Goal: Task Accomplishment & Management: Use online tool/utility

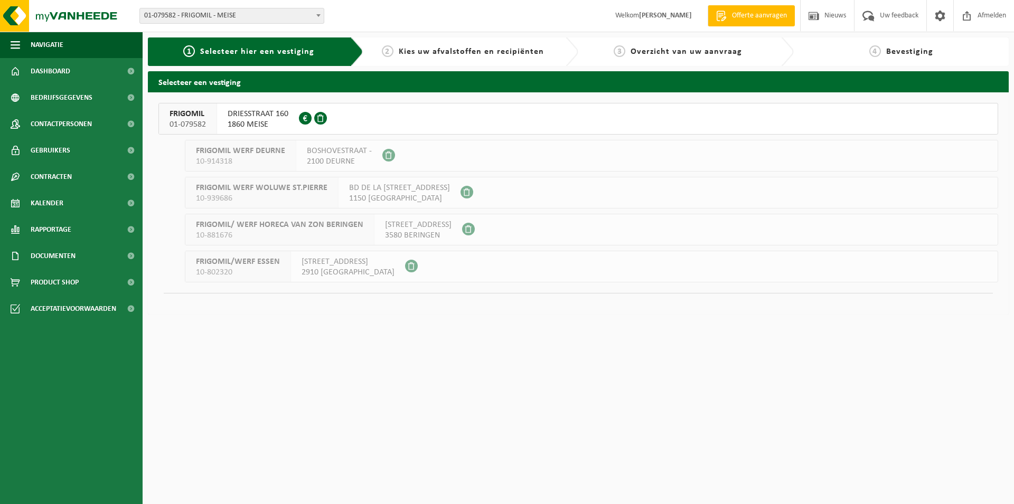
click at [273, 124] on span "1860 MEISE" at bounding box center [258, 124] width 61 height 11
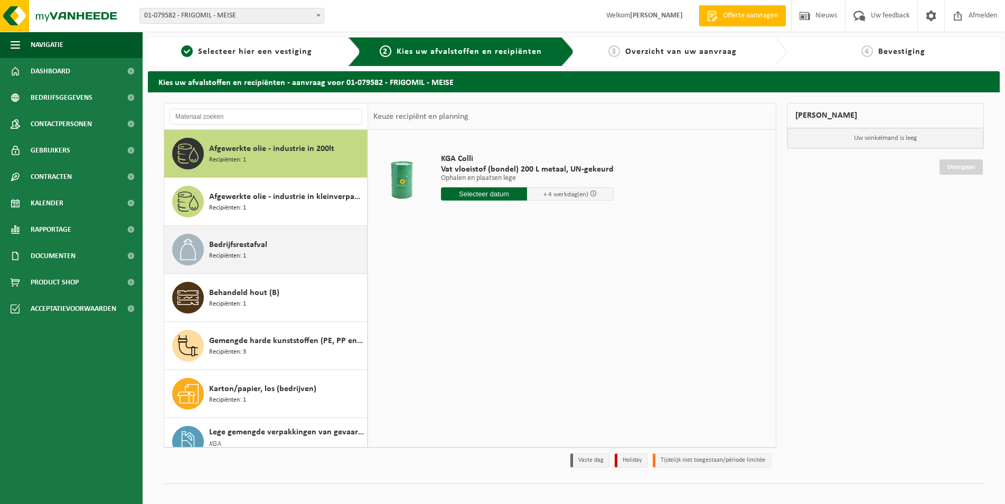
click at [268, 254] on div "Bedrijfsrestafval Recipiënten: 1" at bounding box center [286, 250] width 155 height 32
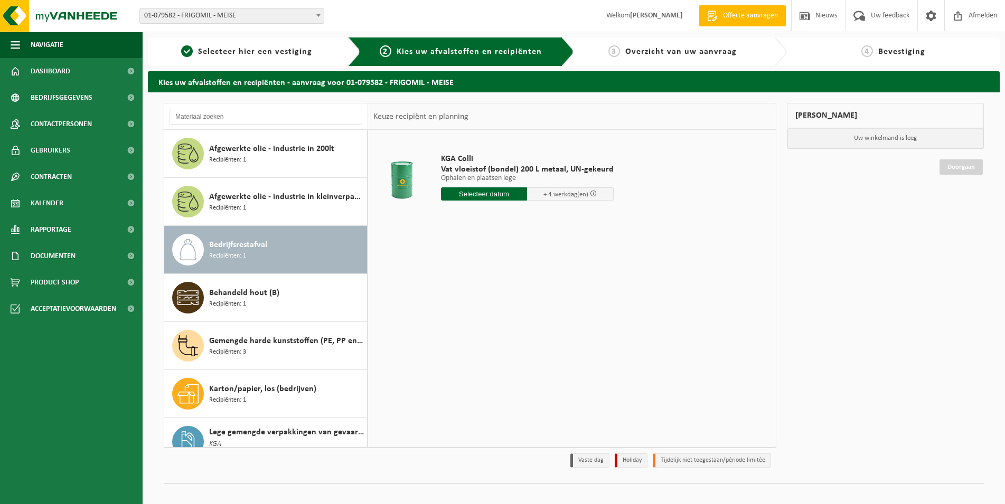
scroll to position [96, 0]
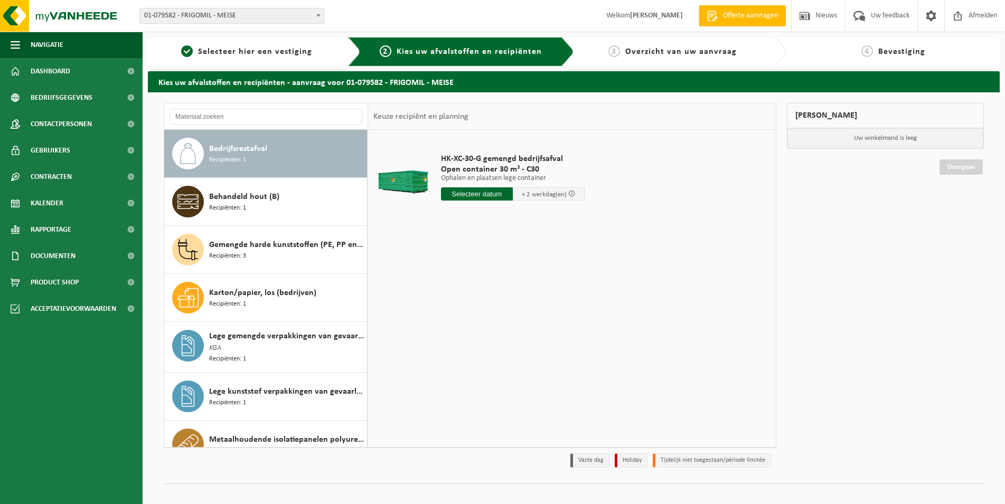
click at [463, 192] on input "text" at bounding box center [477, 193] width 72 height 13
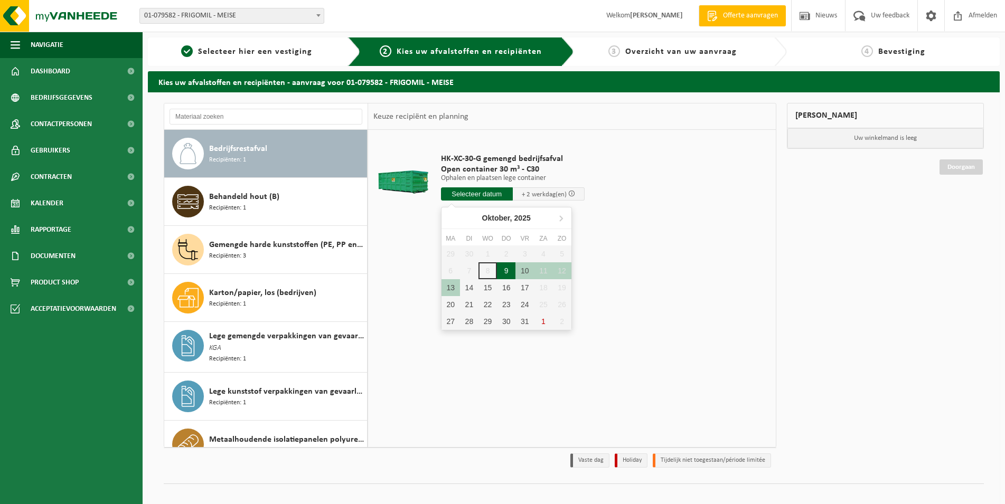
click at [507, 272] on div "9" at bounding box center [506, 270] width 18 height 17
type input "Van 2025-10-09"
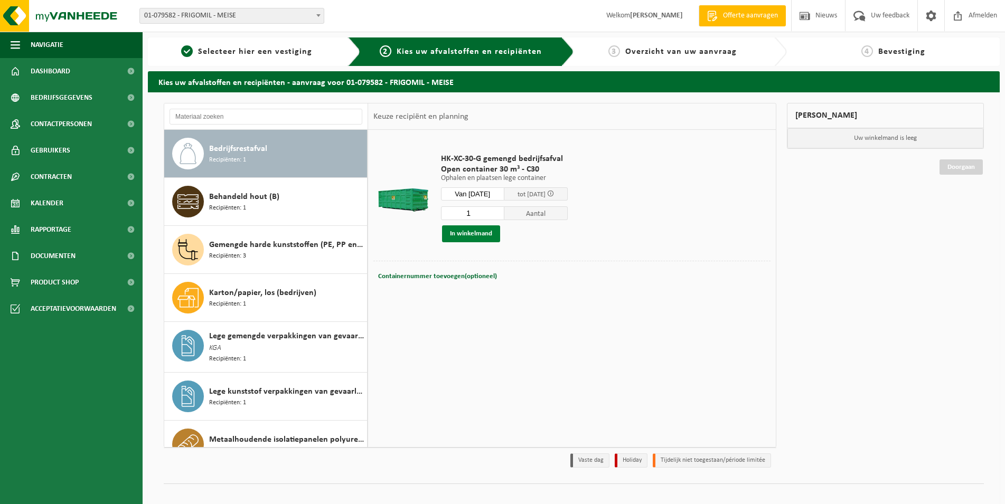
click at [480, 235] on button "In winkelmand" at bounding box center [471, 233] width 58 height 17
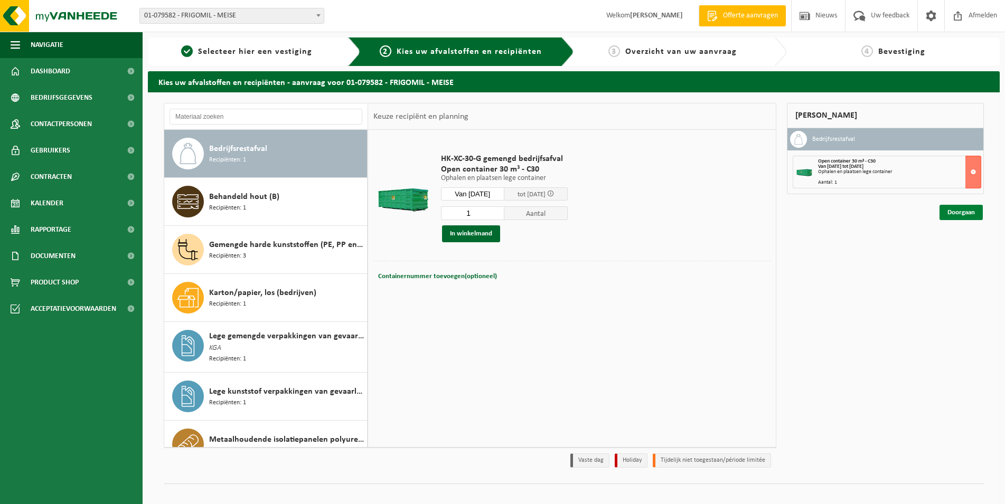
click at [959, 211] on link "Doorgaan" at bounding box center [960, 212] width 43 height 15
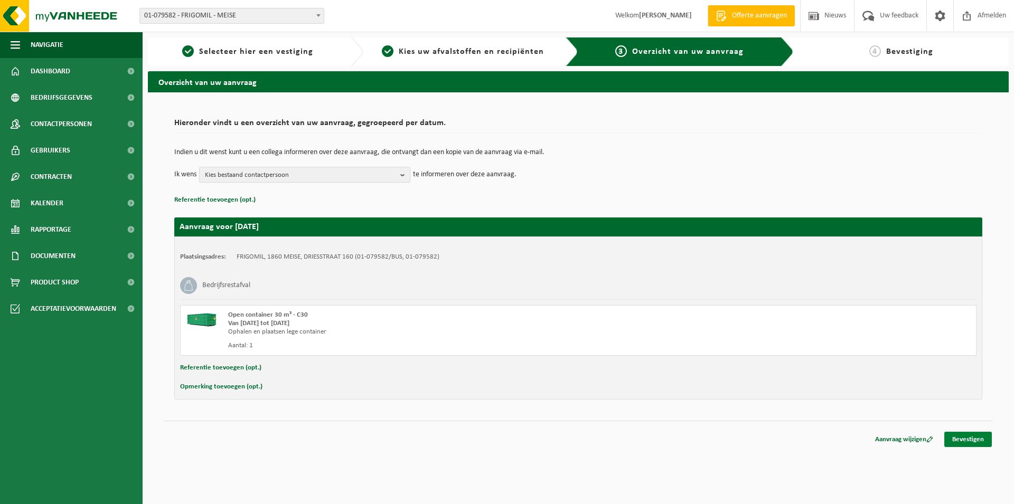
click at [969, 442] on link "Bevestigen" at bounding box center [968, 439] width 48 height 15
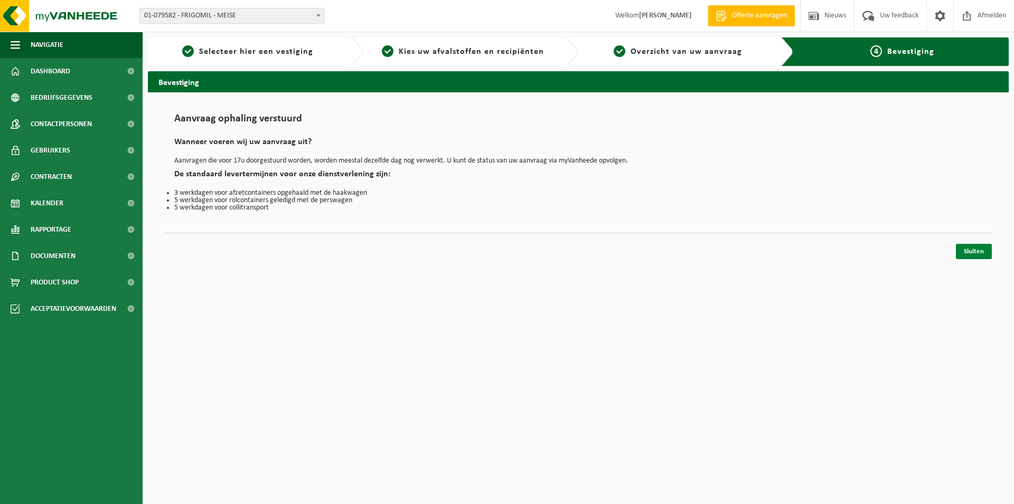
click at [961, 250] on link "Sluiten" at bounding box center [974, 251] width 36 height 15
